Goal: Transaction & Acquisition: Purchase product/service

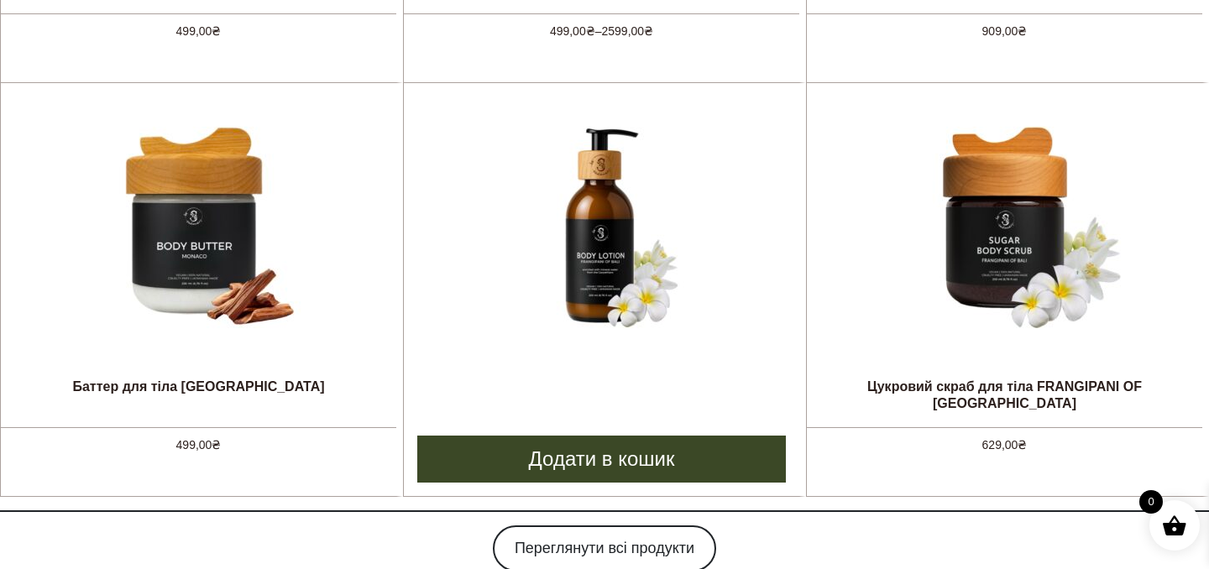
scroll to position [1529, 0]
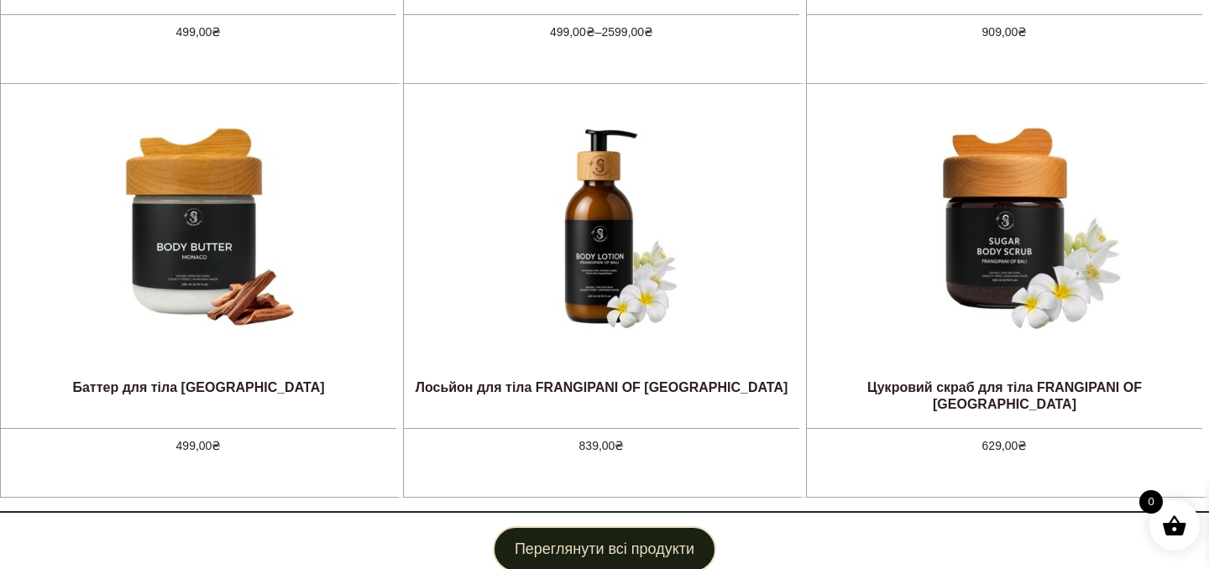
click at [561, 540] on link "Переглянути всі продукти" at bounding box center [604, 550] width 223 height 46
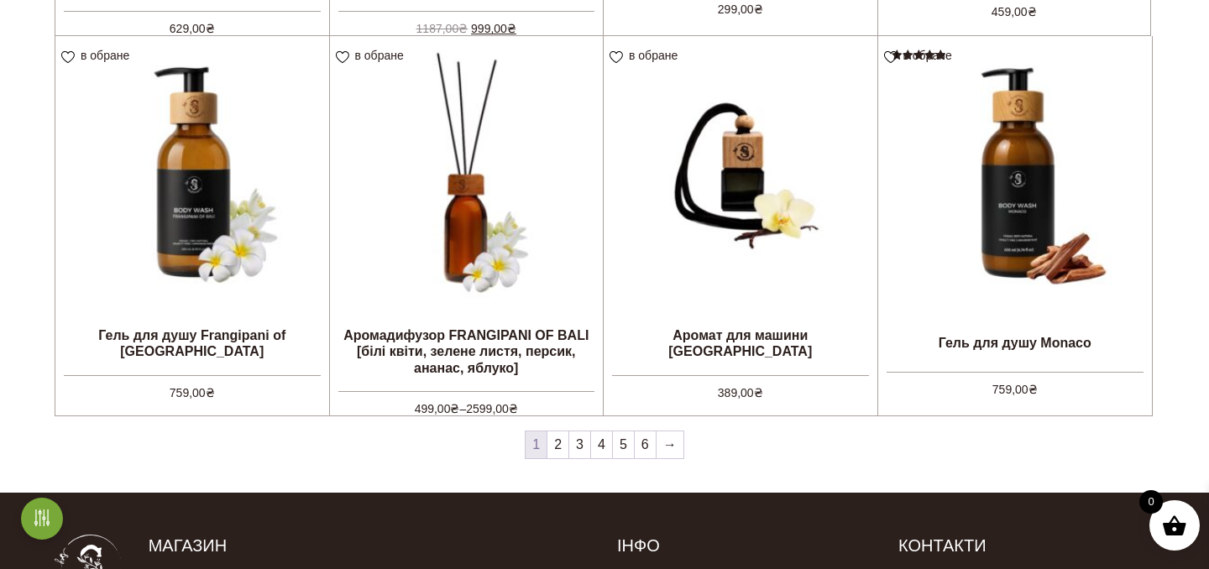
scroll to position [1398, 0]
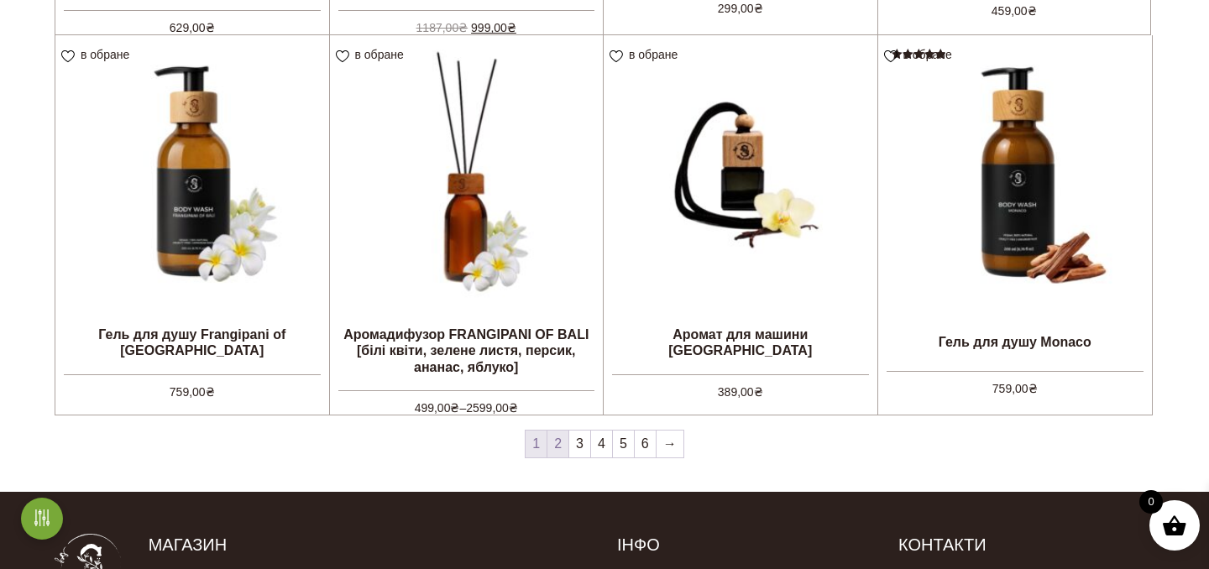
click at [558, 444] on link "2" at bounding box center [558, 444] width 21 height 27
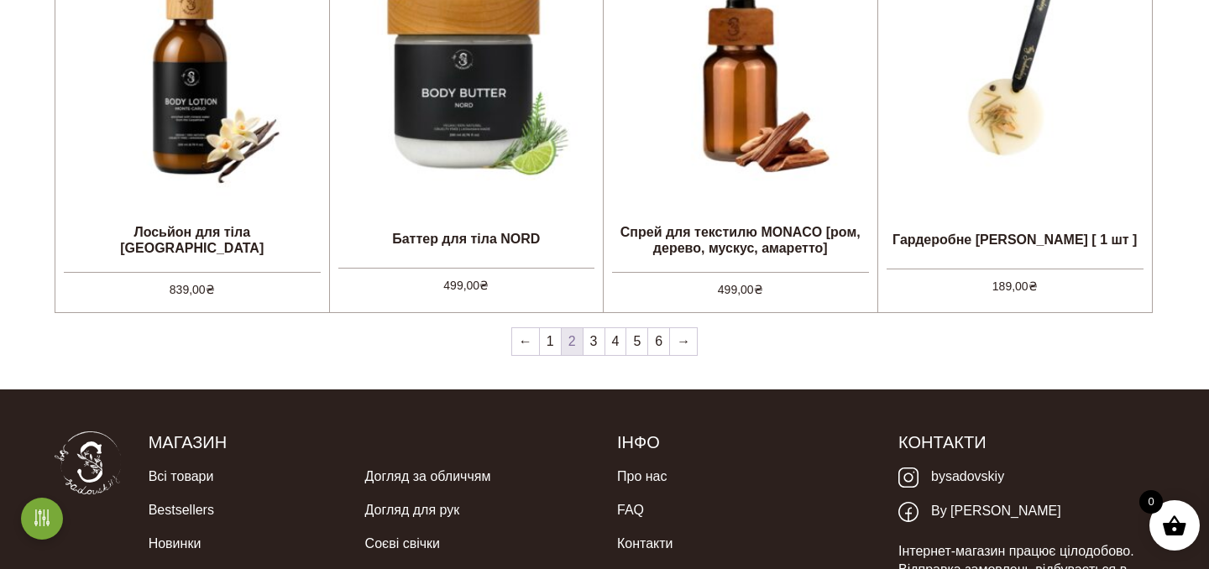
scroll to position [1502, 0]
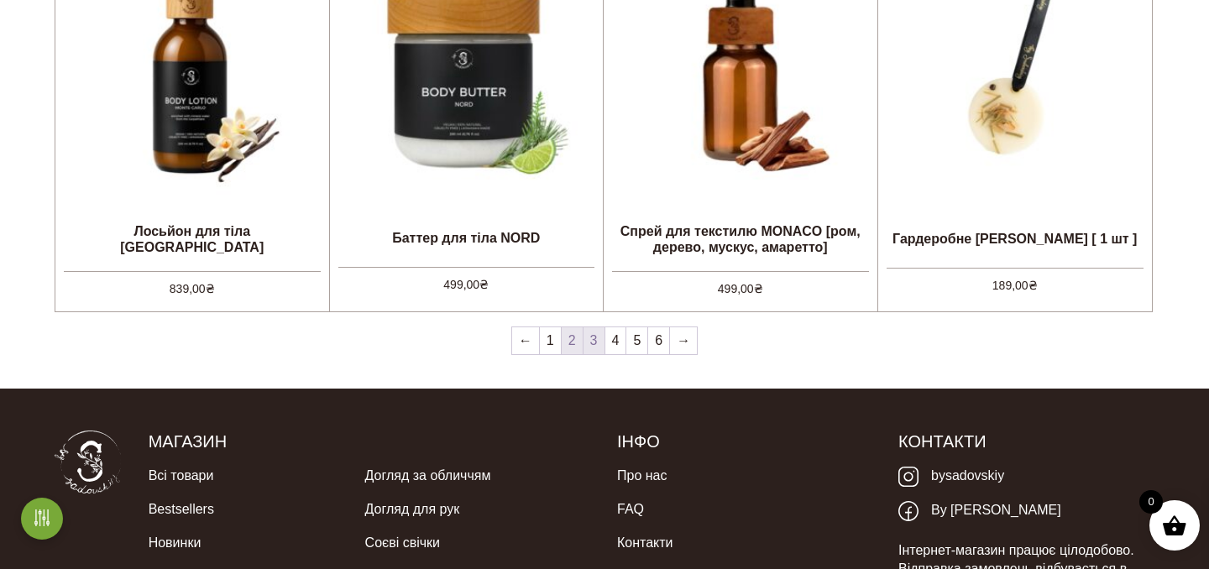
click at [590, 343] on link "3" at bounding box center [594, 341] width 21 height 27
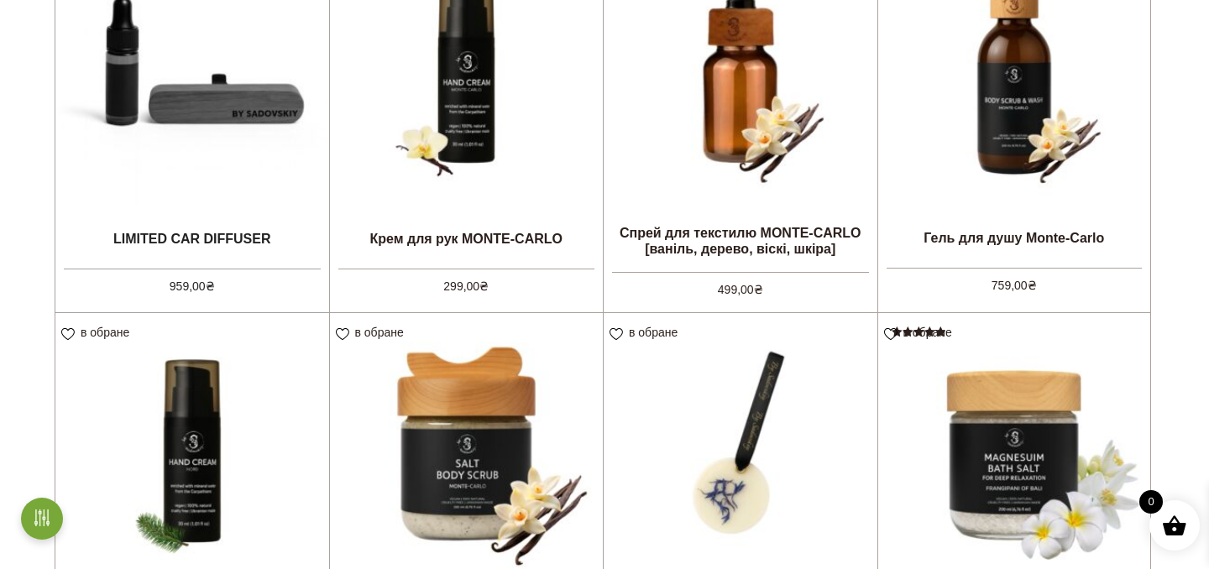
scroll to position [364, 0]
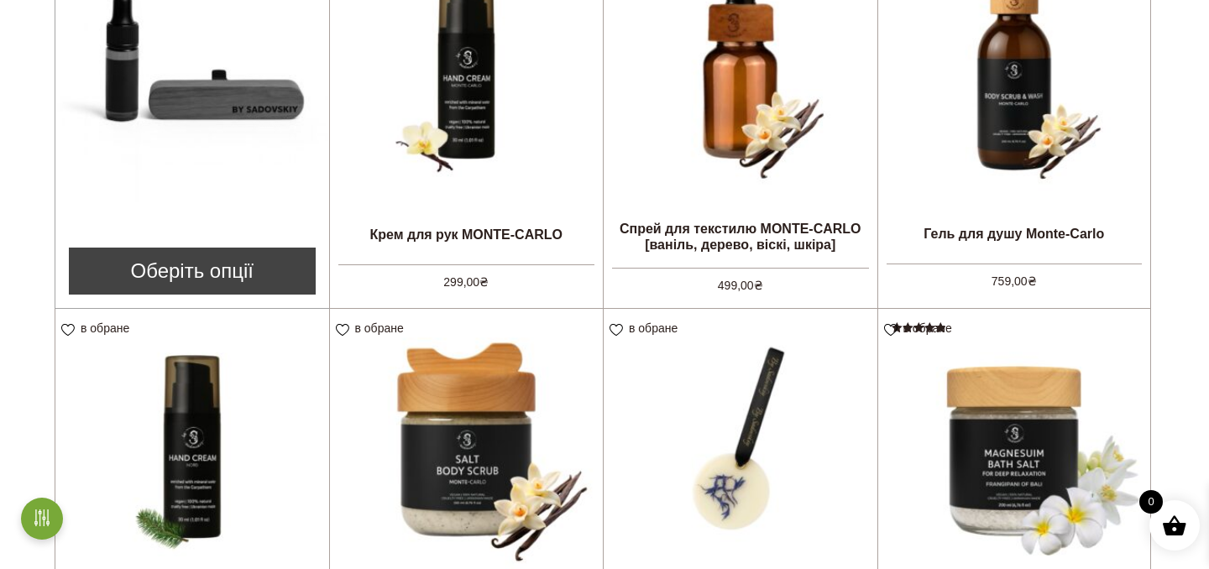
click at [165, 265] on link "Оберіть опції" at bounding box center [192, 271] width 247 height 47
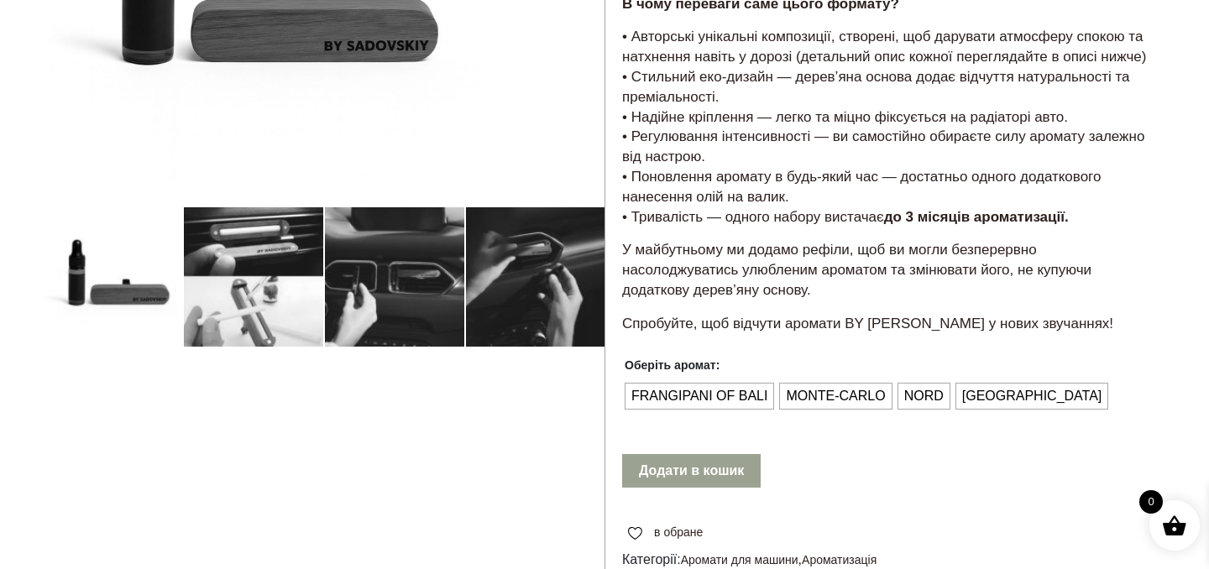
scroll to position [374, 0]
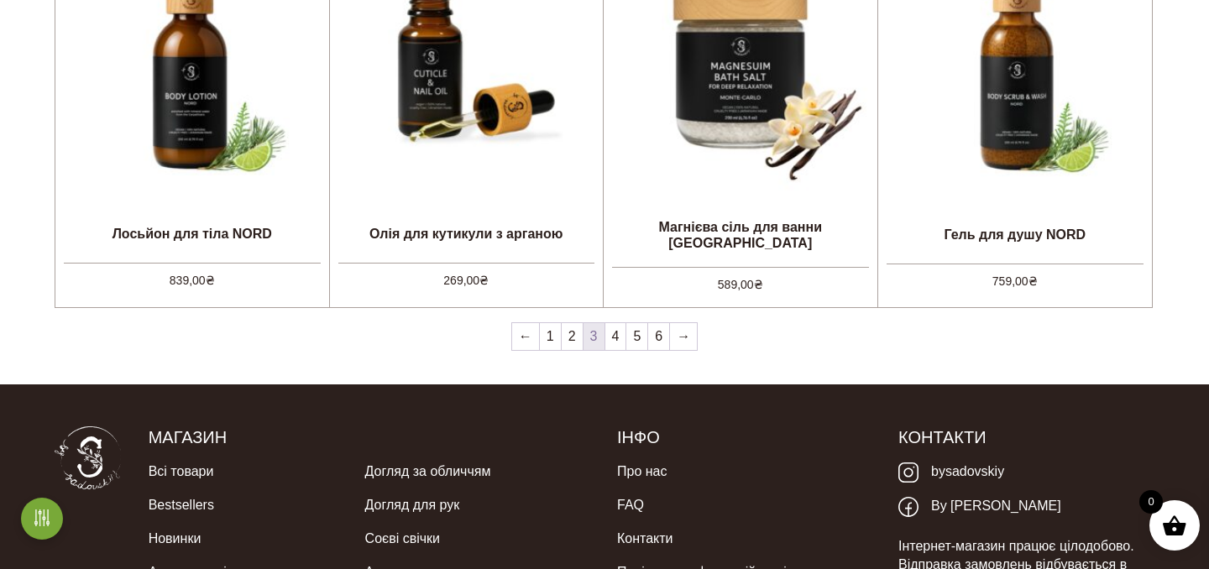
scroll to position [1513, 0]
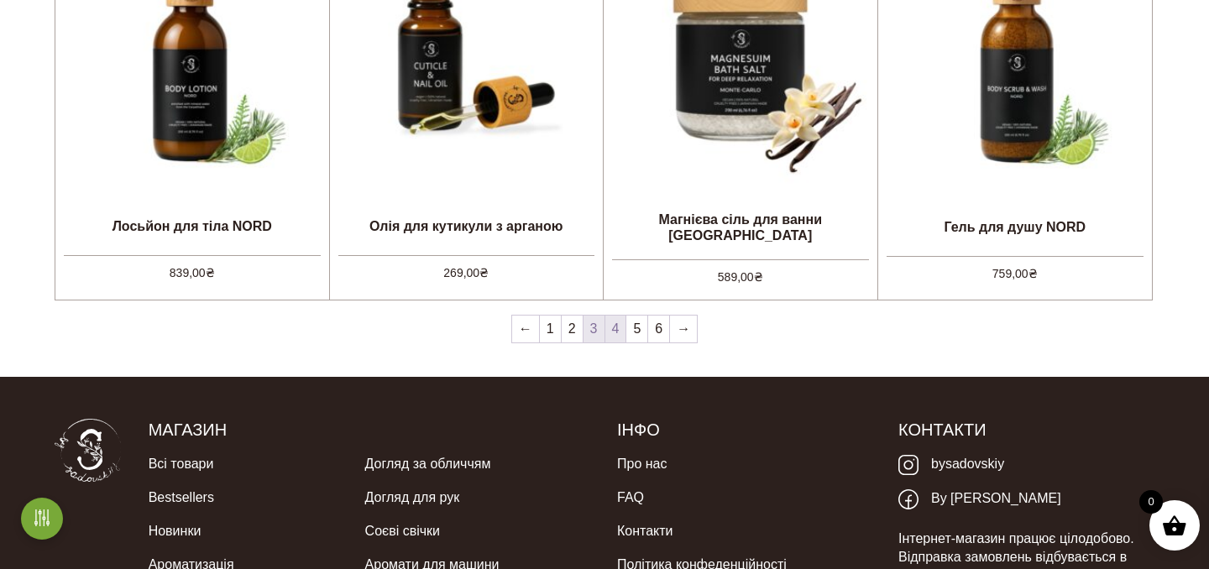
click at [618, 331] on link "4" at bounding box center [615, 329] width 21 height 27
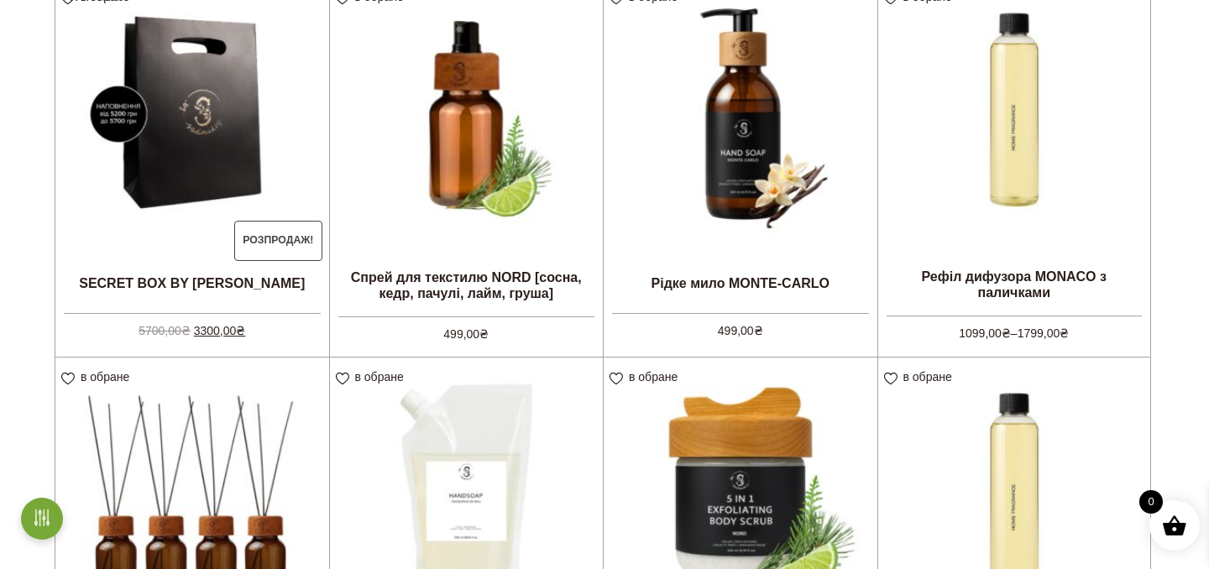
scroll to position [322, 0]
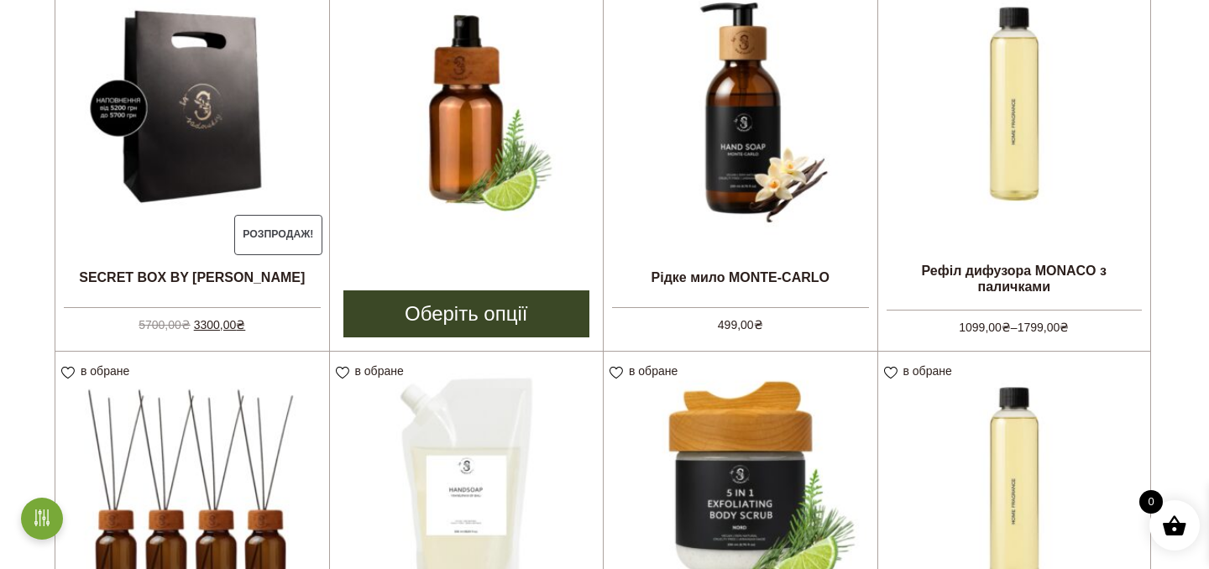
click at [420, 305] on link "Оберіть опції" at bounding box center [466, 314] width 247 height 47
